Goal: Task Accomplishment & Management: Complete application form

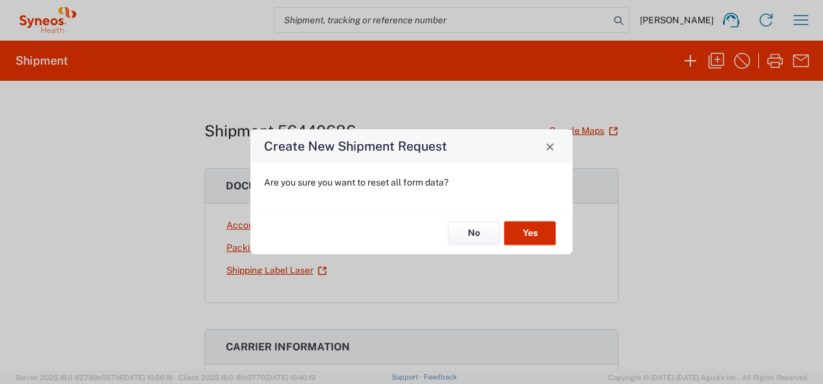
click at [549, 232] on button "Yes" at bounding box center [530, 233] width 52 height 24
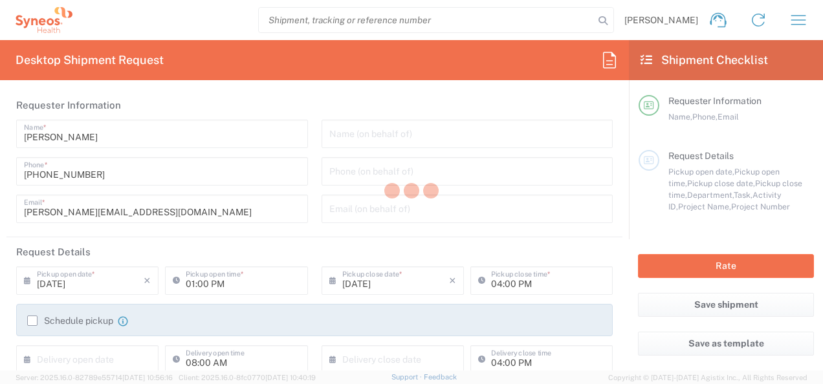
type input "[US_STATE]"
type input "[GEOGRAPHIC_DATA]"
type input "3190"
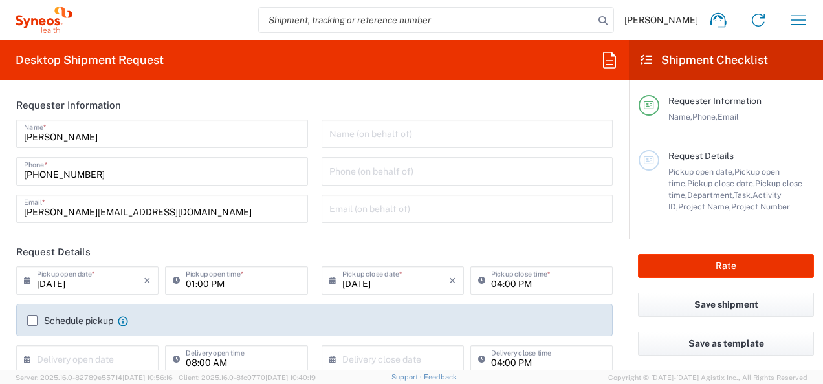
type input "[PERSON_NAME] Rsrch Grp ([GEOGRAPHIC_DATA]) In"
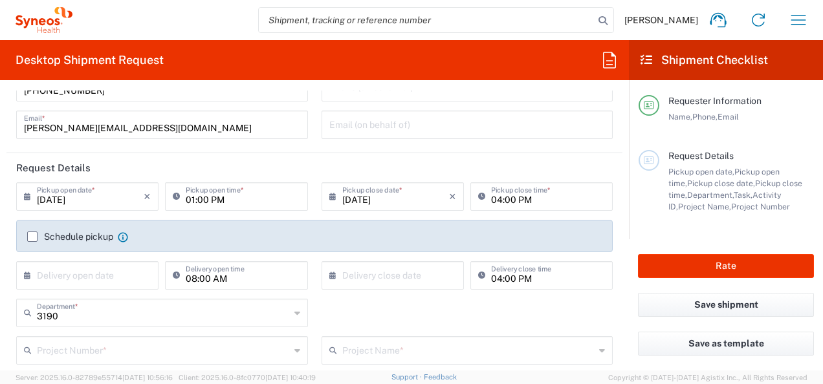
scroll to position [86, 0]
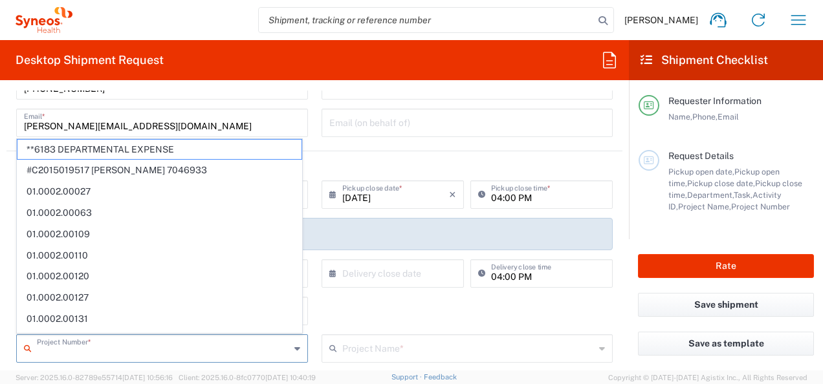
click at [131, 351] on input "text" at bounding box center [163, 347] width 253 height 23
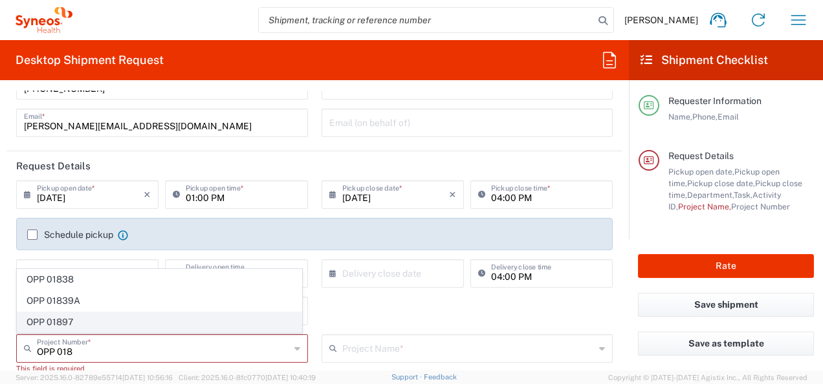
click at [92, 314] on span "OPP 01897" at bounding box center [159, 322] width 284 height 20
type input "OPP 01897"
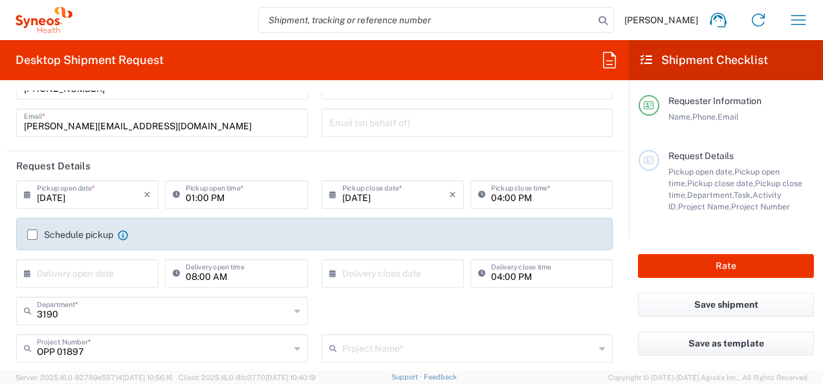
type input "802-CRI-002"
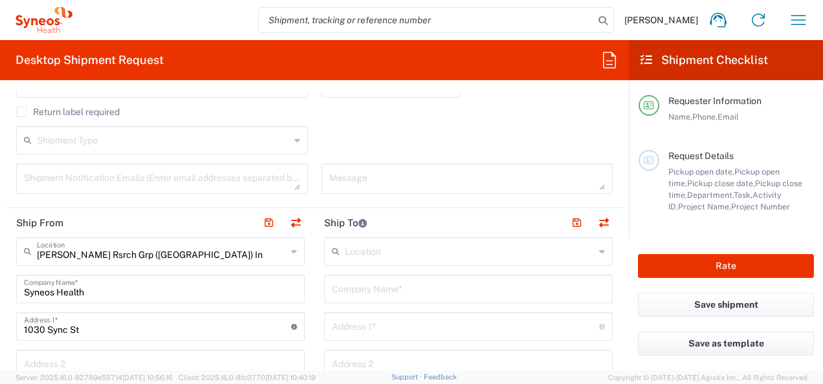
scroll to position [389, 0]
click at [135, 290] on input "Syneos Health" at bounding box center [160, 287] width 273 height 23
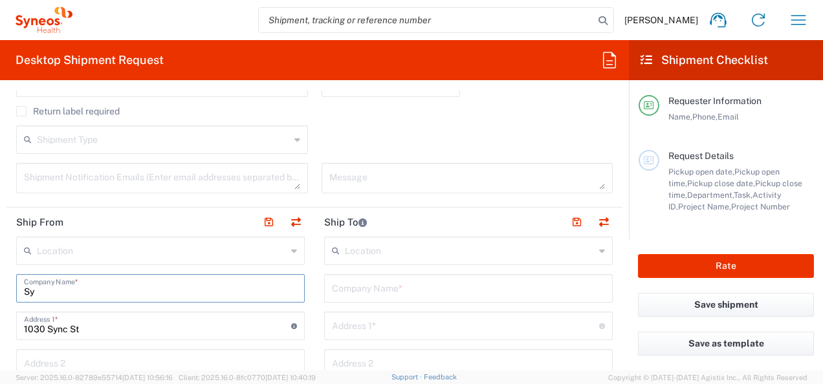
type input "S"
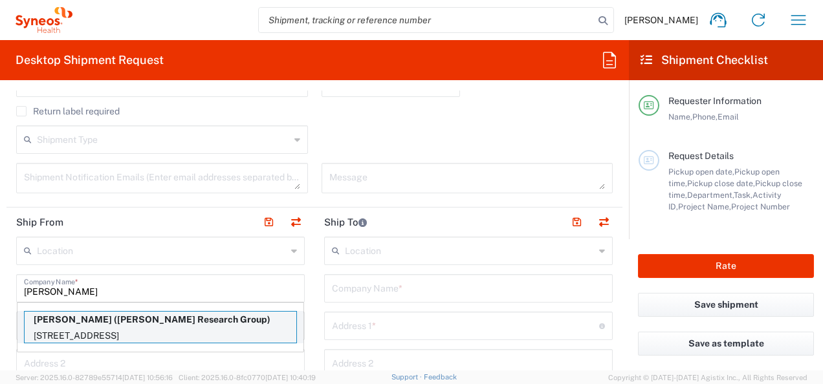
click at [224, 328] on p "2925 Warrington Road, SHAKER HEIGHTS, OH, 44120, US" at bounding box center [161, 336] width 272 height 16
type input "Barbara McDonald"
type input "2925 Warrington Road"
type input "SHAKER HEIGHTS"
type input "Ohio"
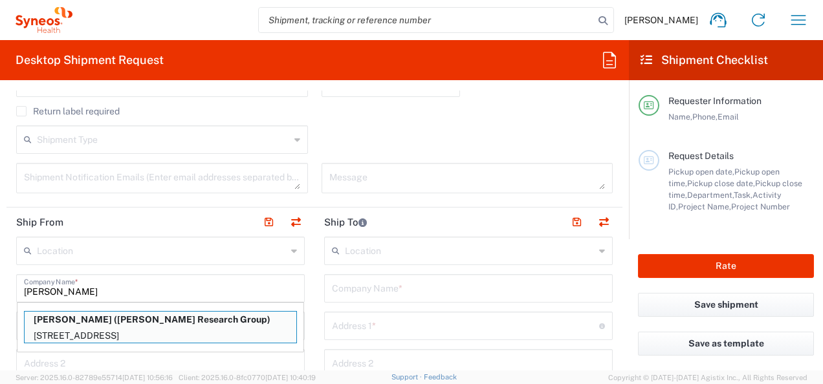
type input "44120"
type input "Illingworth Research Group"
type input "216-538-1354"
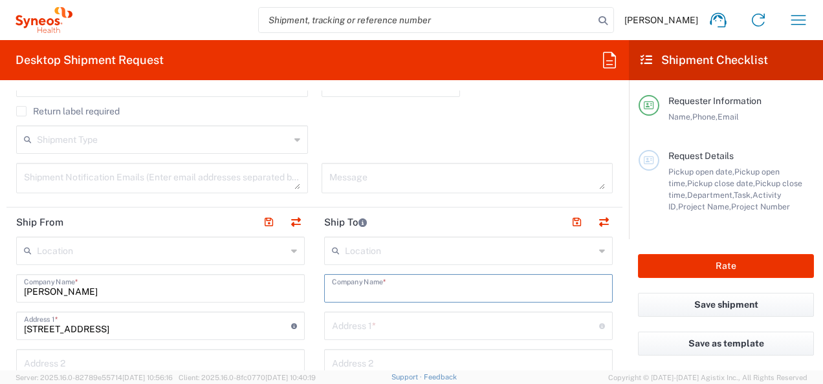
click at [407, 285] on input "text" at bounding box center [468, 287] width 273 height 23
type input "A"
type input "C"
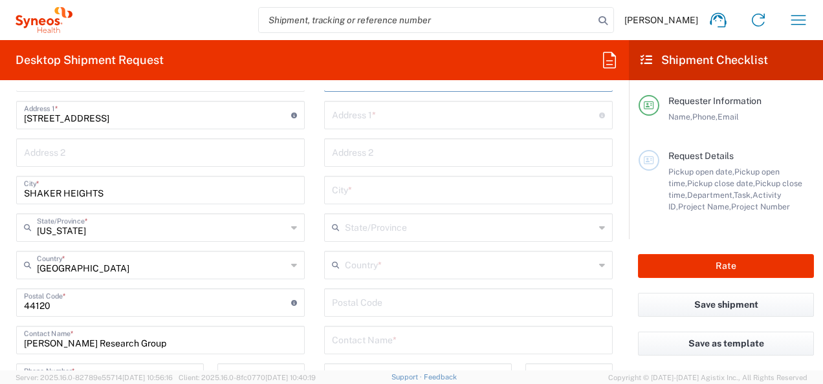
scroll to position [604, 0]
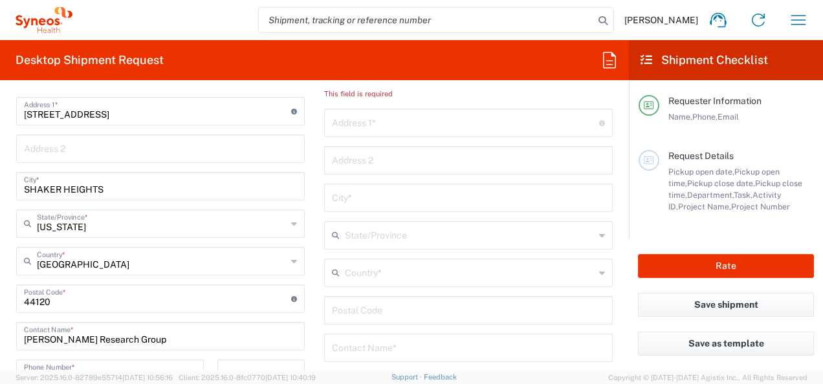
click at [420, 347] on div "Contact Name *" at bounding box center [468, 348] width 288 height 28
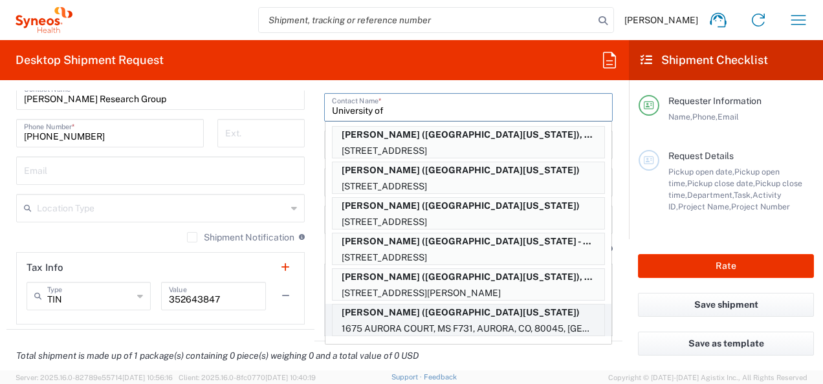
scroll to position [203, 0]
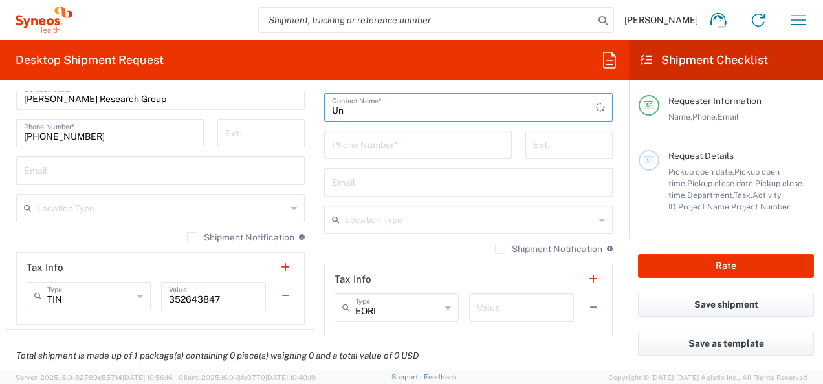
type input "U"
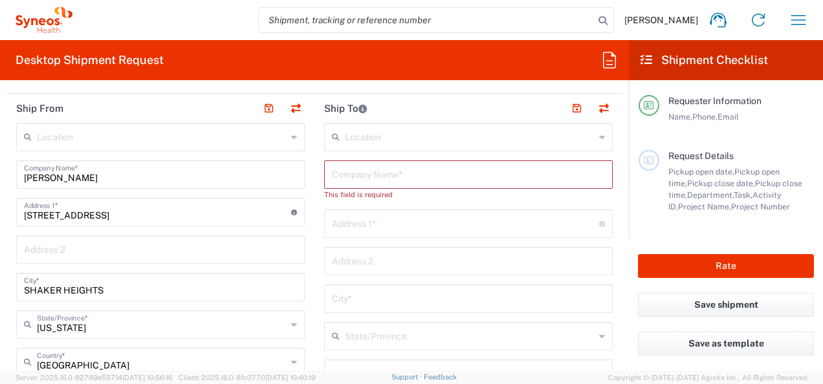
scroll to position [503, 0]
type input "Pittsburg Medica Center"
click at [412, 165] on input "text" at bounding box center [468, 174] width 273 height 23
type input "Anthony Crisafio"
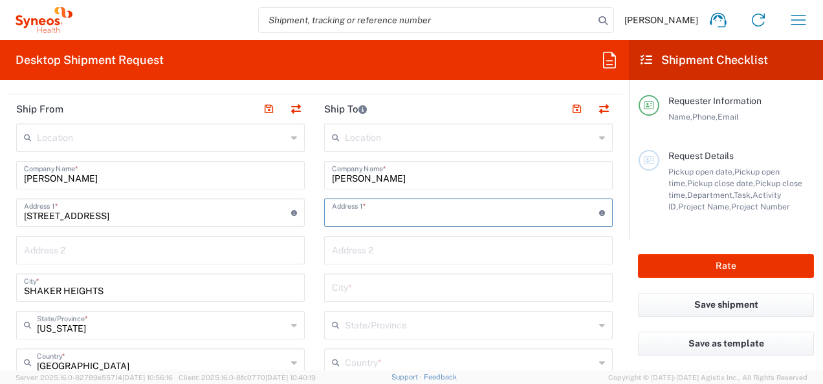
click at [427, 204] on input "text" at bounding box center [465, 211] width 267 height 23
type input "3459 Fifth Ave"
type input "Montefiore Hospital, Room NW817"
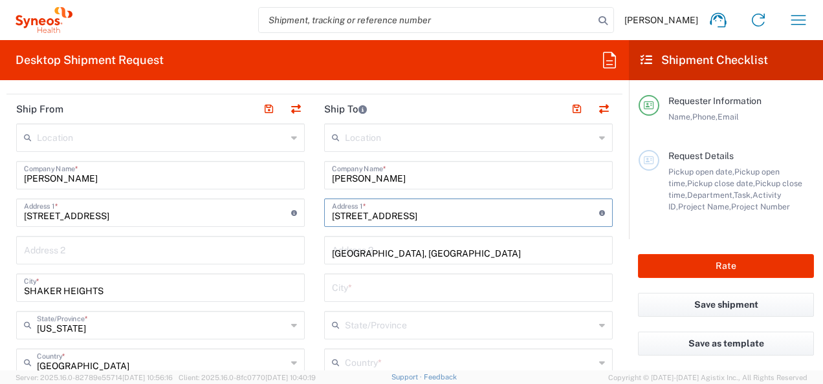
type input "Pittsburgh"
type input "Pennsylvania"
type input "United States"
type input "15213"
type input "4126487462"
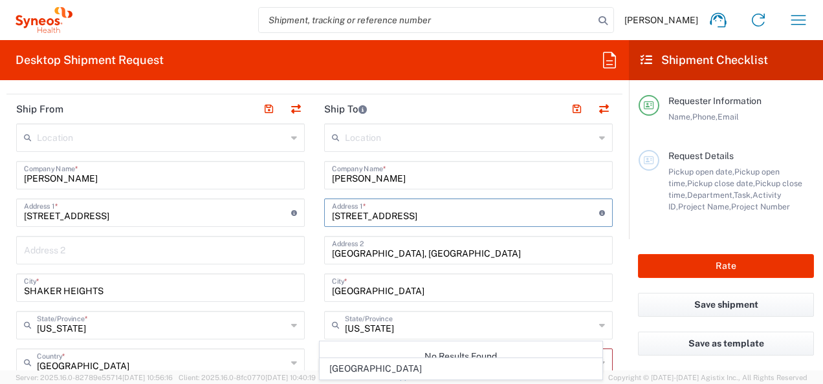
type input "3459 Fifth Ave"
click at [457, 166] on input "Anthony Crisafio" at bounding box center [468, 174] width 273 height 23
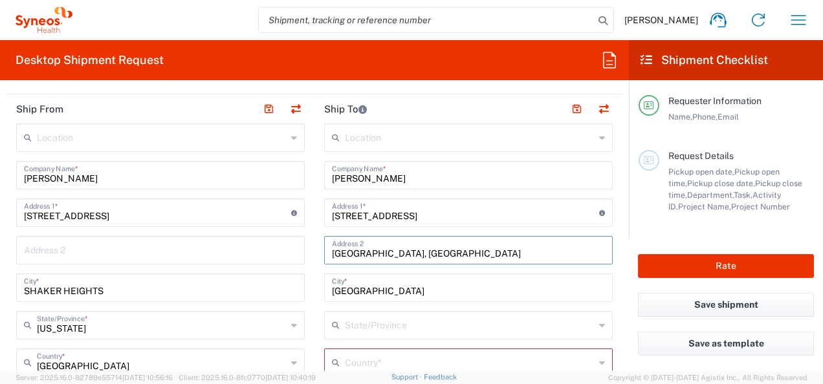
click at [504, 249] on input "Montefiore Hospital, Room NW817" at bounding box center [468, 249] width 273 height 23
type input "Montefiore Hospital, Room NW817"
click at [508, 213] on input "3459 Fifth Ave" at bounding box center [465, 211] width 267 height 23
click at [578, 291] on input "Pittsburgh" at bounding box center [468, 287] width 273 height 23
type input "Pittsburgh"
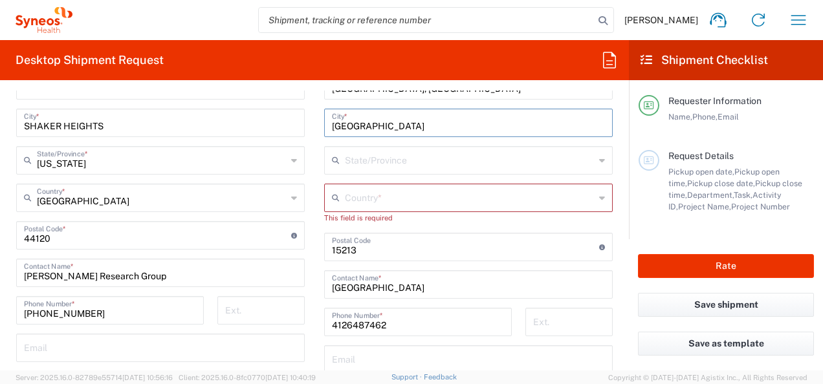
scroll to position [668, 0]
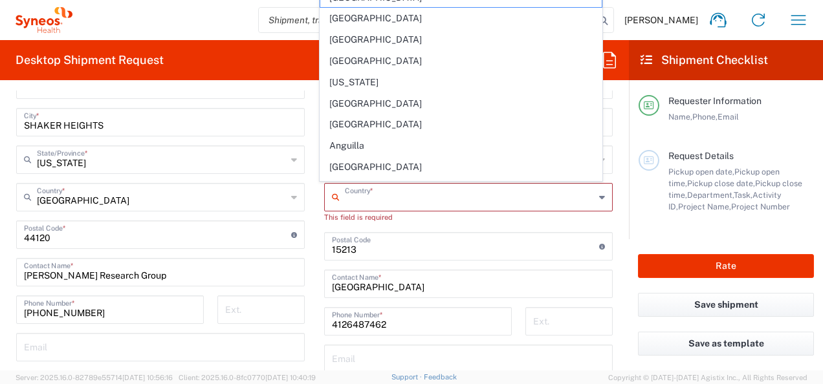
click at [426, 191] on input "text" at bounding box center [470, 196] width 250 height 23
type input "United States"
type input "Texas"
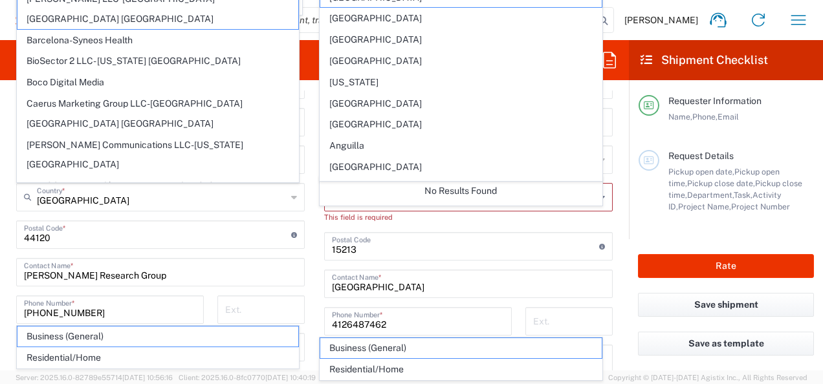
scroll to position [1108, 0]
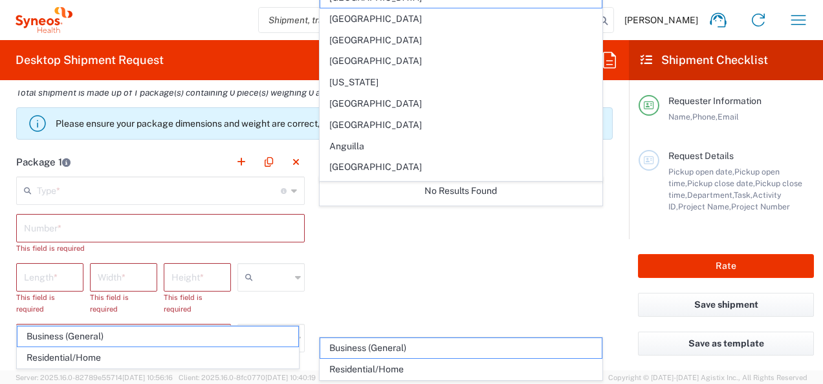
click at [411, 268] on div "Package 1 Type * Material used to package goods Envelope Large Box Medium Box P…" at bounding box center [314, 312] width 616 height 330
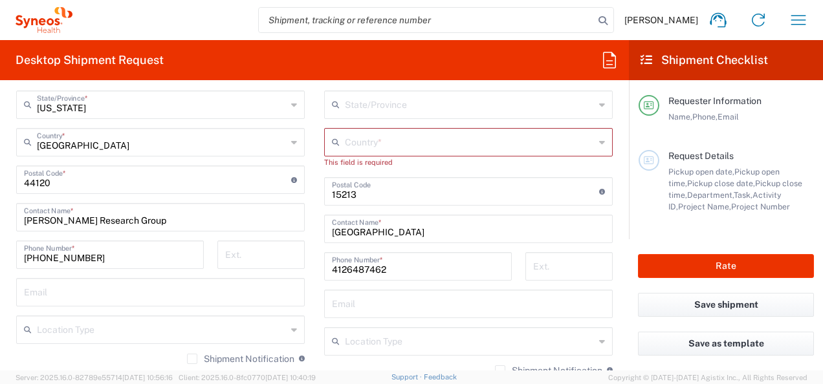
scroll to position [721, 0]
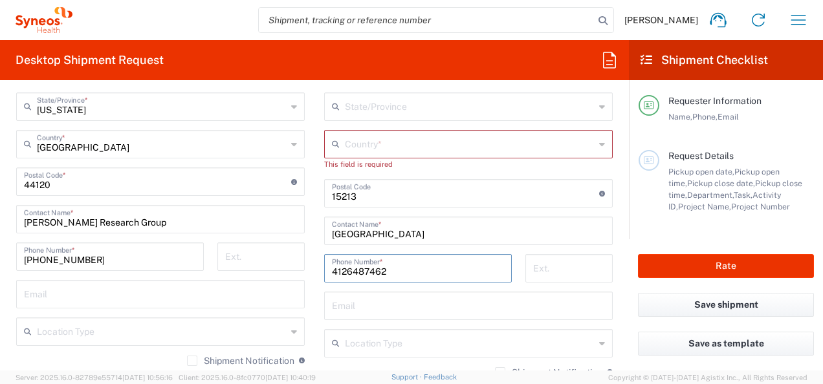
click at [346, 270] on input "4126487462" at bounding box center [418, 267] width 172 height 23
click at [339, 270] on input "4126487462" at bounding box center [418, 267] width 172 height 23
click at [361, 274] on input "412-6487462" at bounding box center [418, 267] width 172 height 23
type input "412-648-7462"
click at [382, 193] on input "undefined" at bounding box center [465, 192] width 267 height 23
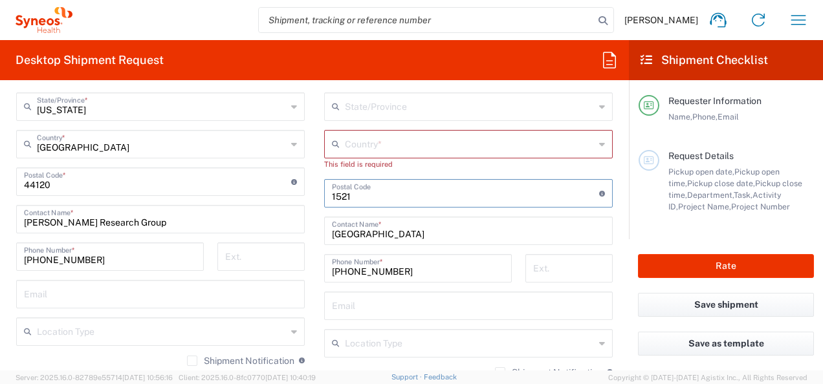
type input "15213"
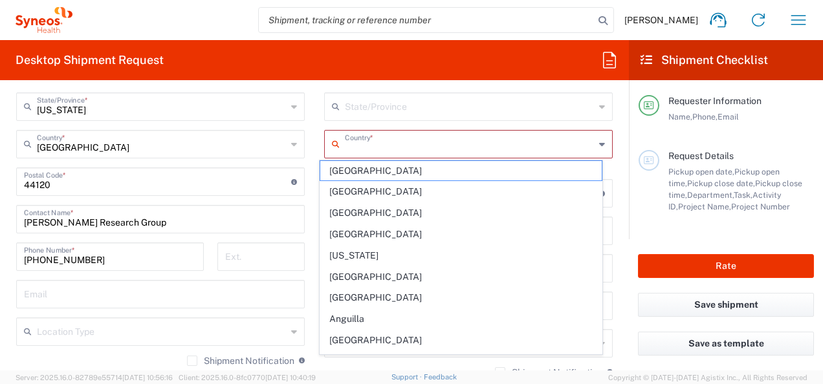
click at [395, 142] on input "text" at bounding box center [470, 143] width 250 height 23
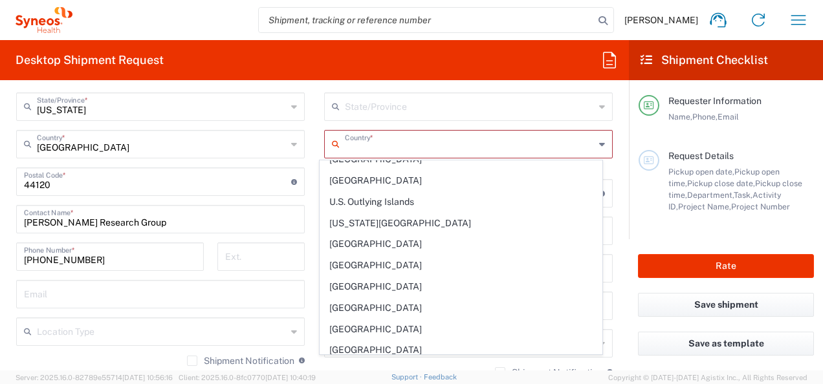
scroll to position [4858, 0]
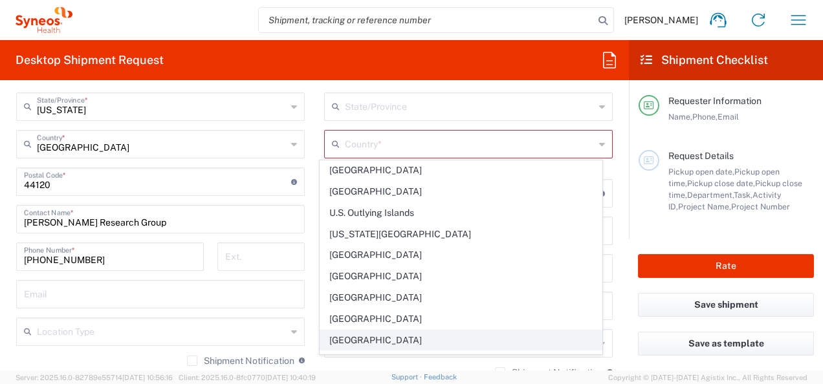
click at [383, 330] on span "United States" at bounding box center [460, 340] width 281 height 20
type input "United States"
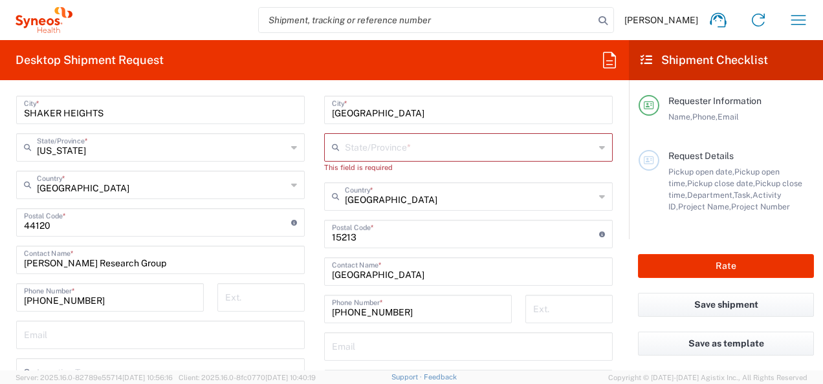
scroll to position [680, 0]
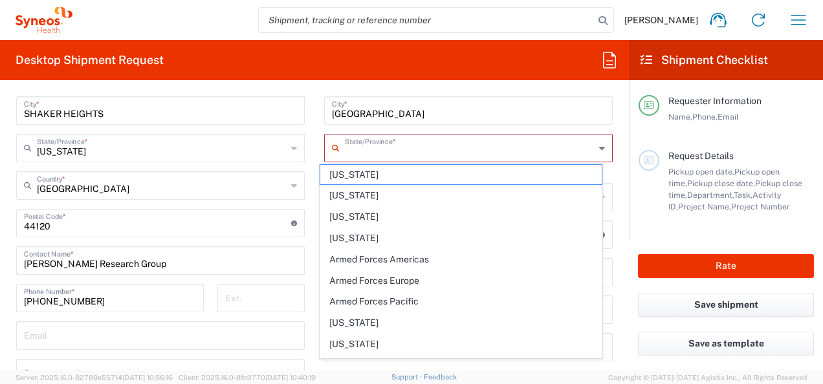
click at [393, 146] on input "text" at bounding box center [470, 147] width 250 height 23
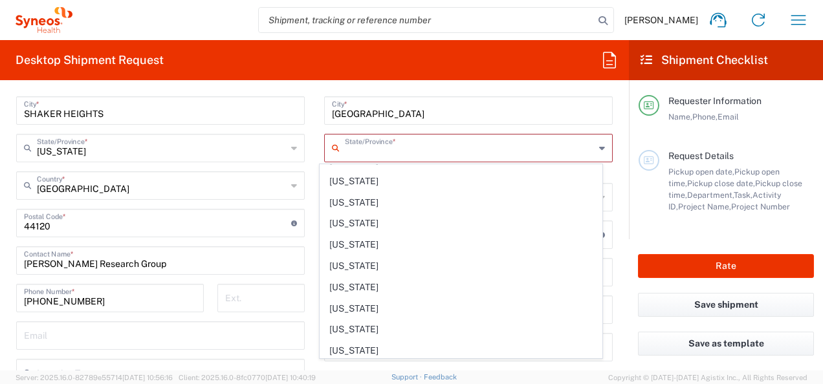
scroll to position [820, 0]
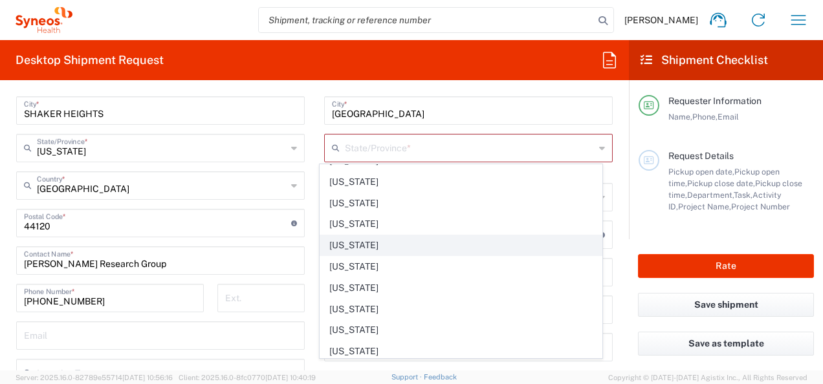
click at [382, 235] on span "Pennsylvania" at bounding box center [460, 245] width 281 height 20
type input "Pennsylvania"
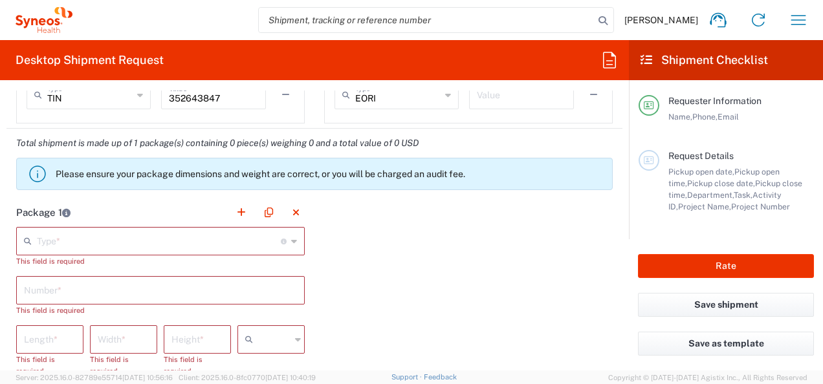
scroll to position [1047, 0]
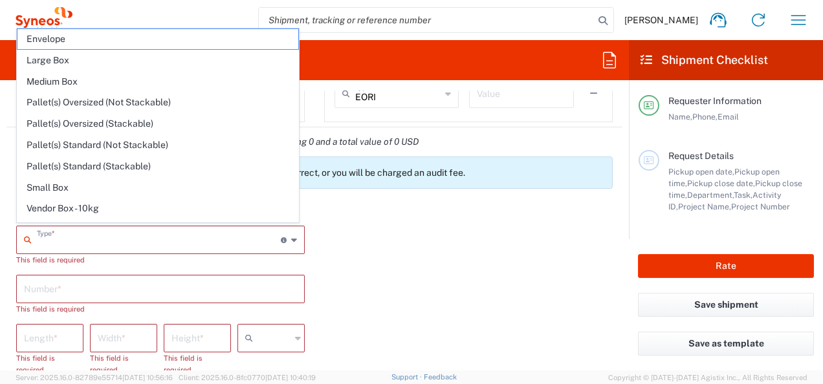
click at [164, 242] on input "text" at bounding box center [159, 239] width 244 height 23
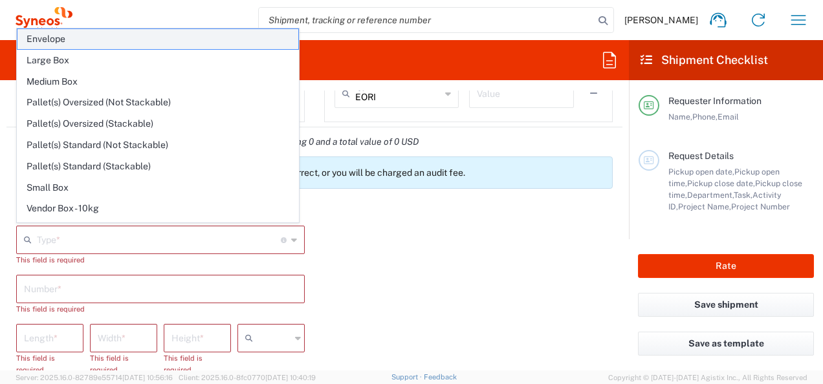
click at [129, 39] on span "Envelope" at bounding box center [157, 39] width 281 height 20
type input "Envelope"
type input "1"
type input "9.5"
type input "12.5"
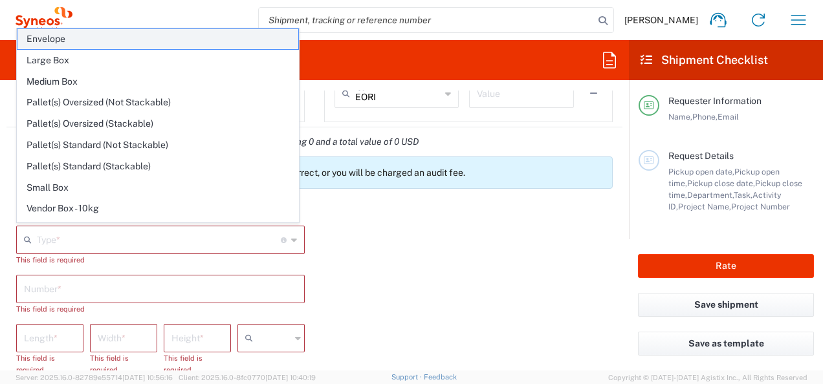
type input "0.25"
type input "in"
type input "0.45"
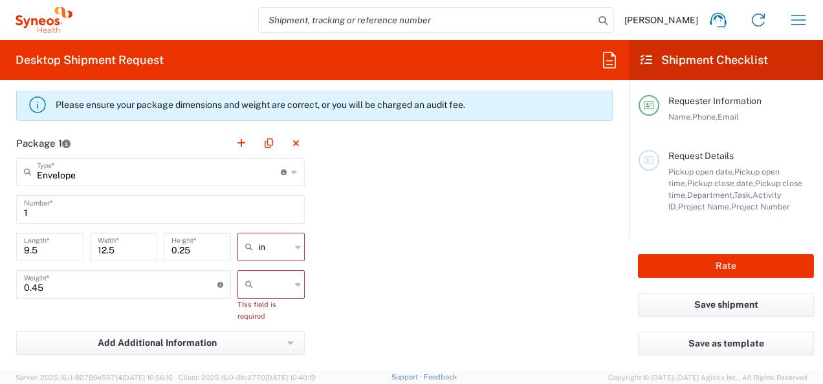
scroll to position [1119, 0]
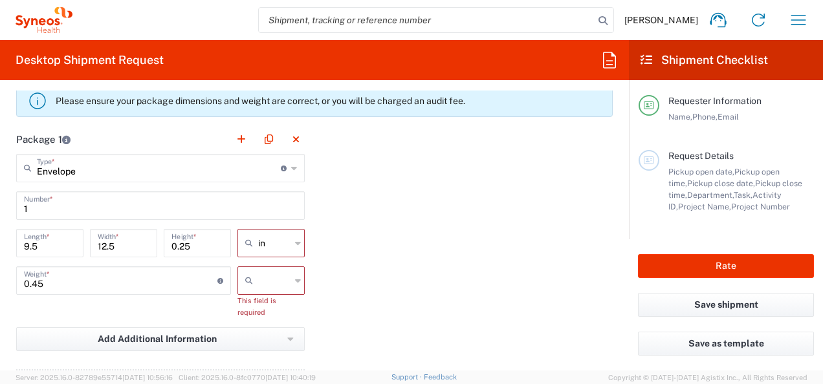
click at [295, 282] on icon at bounding box center [298, 280] width 6 height 21
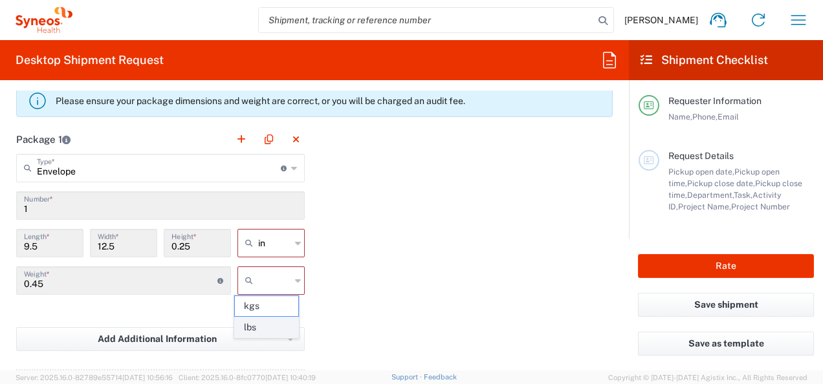
click at [277, 329] on span "lbs" at bounding box center [266, 328] width 63 height 20
type input "lbs"
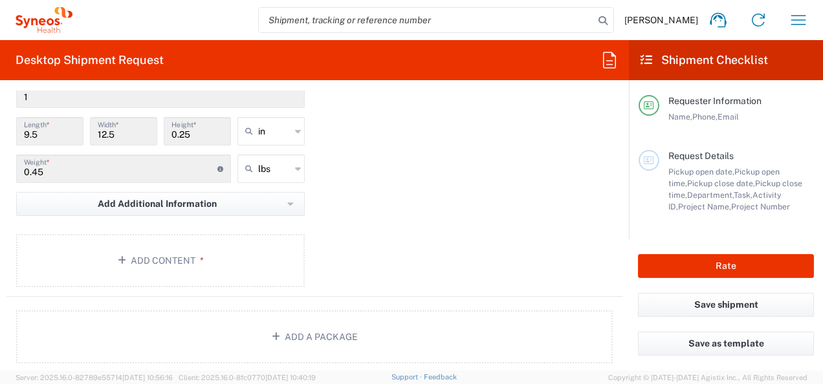
scroll to position [1233, 0]
click at [228, 254] on button "Add Content *" at bounding box center [160, 258] width 288 height 53
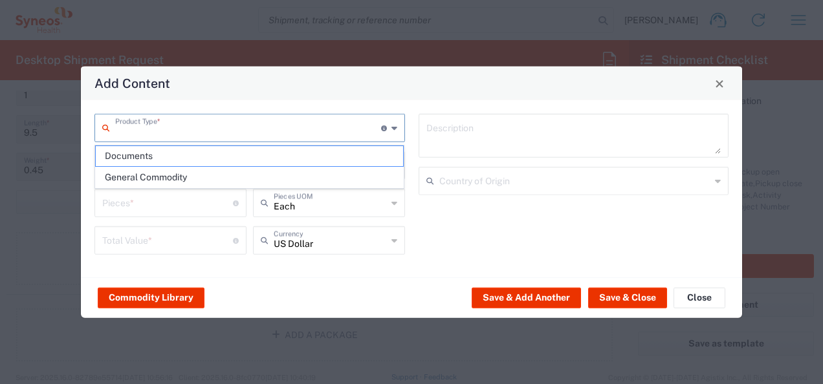
click at [257, 122] on input "text" at bounding box center [248, 127] width 266 height 23
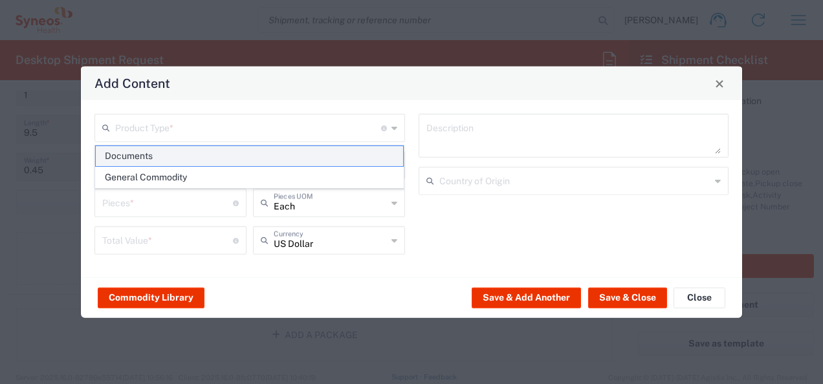
click at [263, 153] on span "Documents" at bounding box center [250, 156] width 308 height 20
type input "Documents"
type input "1"
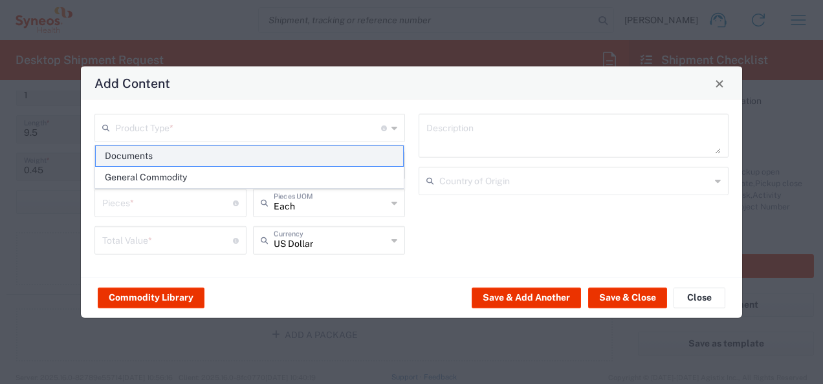
type textarea "Documents"
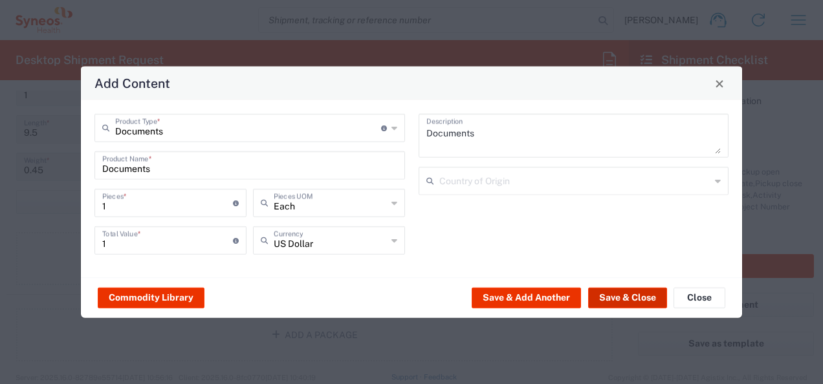
click at [622, 294] on button "Save & Close" at bounding box center [627, 297] width 79 height 21
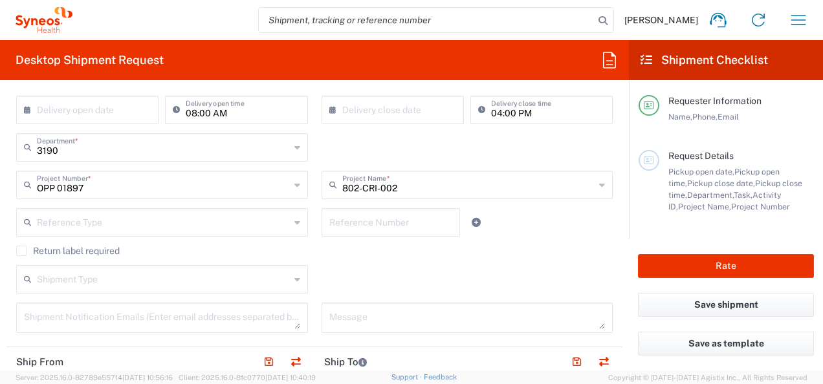
scroll to position [251, 0]
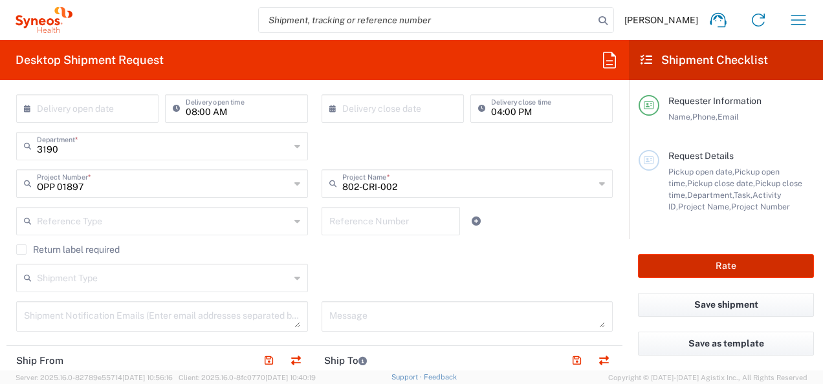
click at [744, 260] on button "Rate" at bounding box center [726, 266] width 176 height 24
type input "OPP 01897"
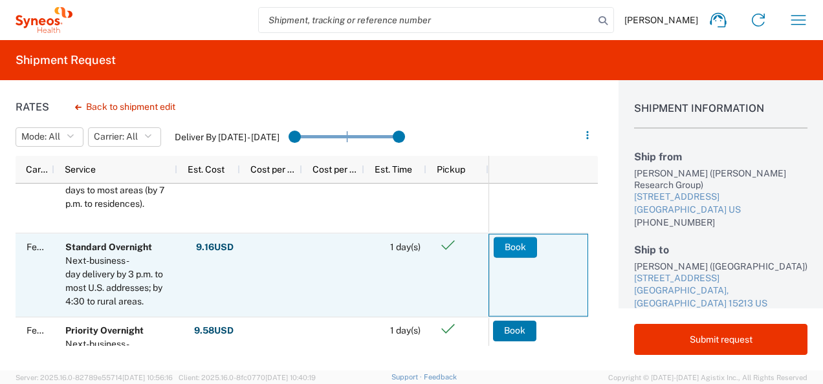
click at [508, 247] on button "Book" at bounding box center [514, 247] width 43 height 21
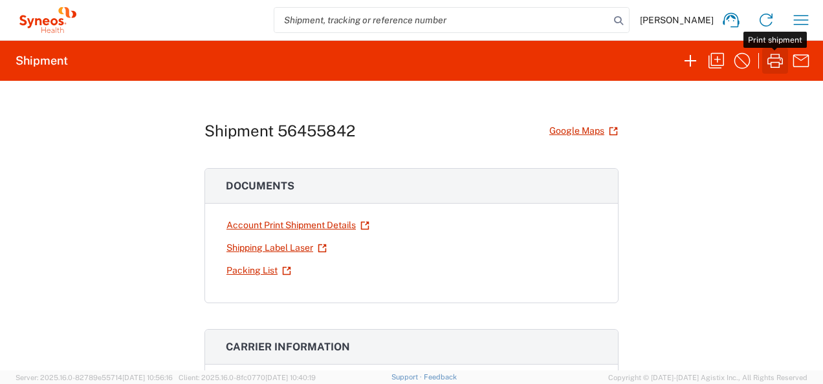
click at [773, 59] on icon "button" at bounding box center [774, 60] width 21 height 21
